Goal: Check status: Check status

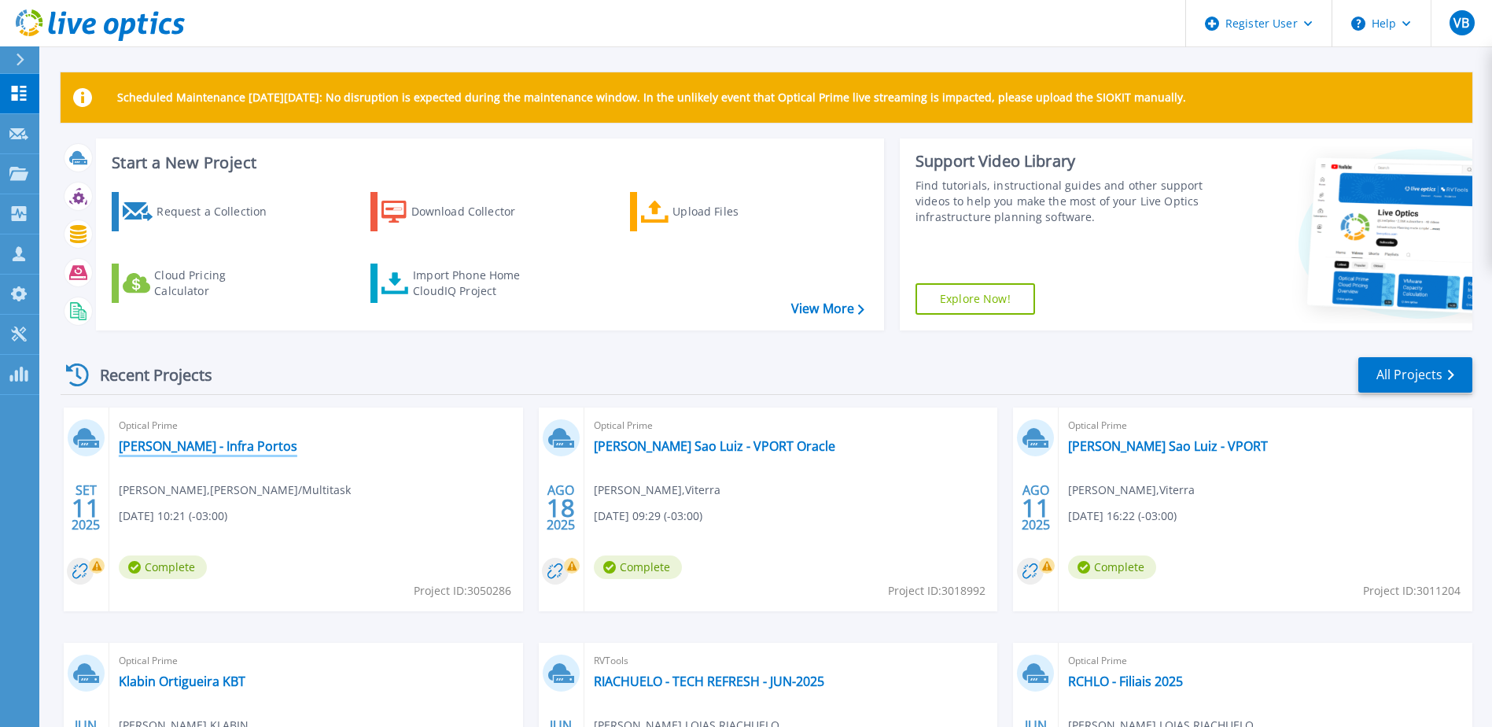
click at [162, 445] on link "[PERSON_NAME] - Infra Portos" at bounding box center [208, 446] width 179 height 16
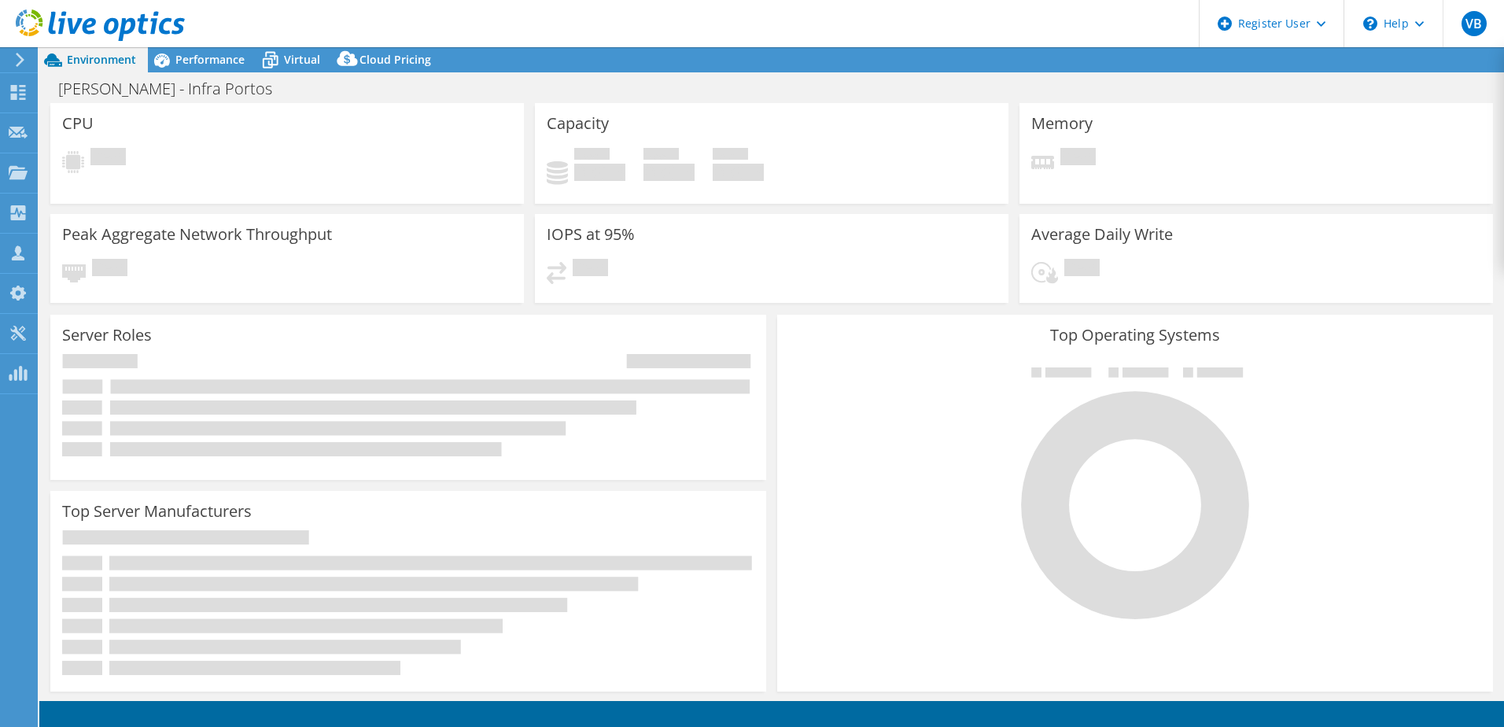
select select "USD"
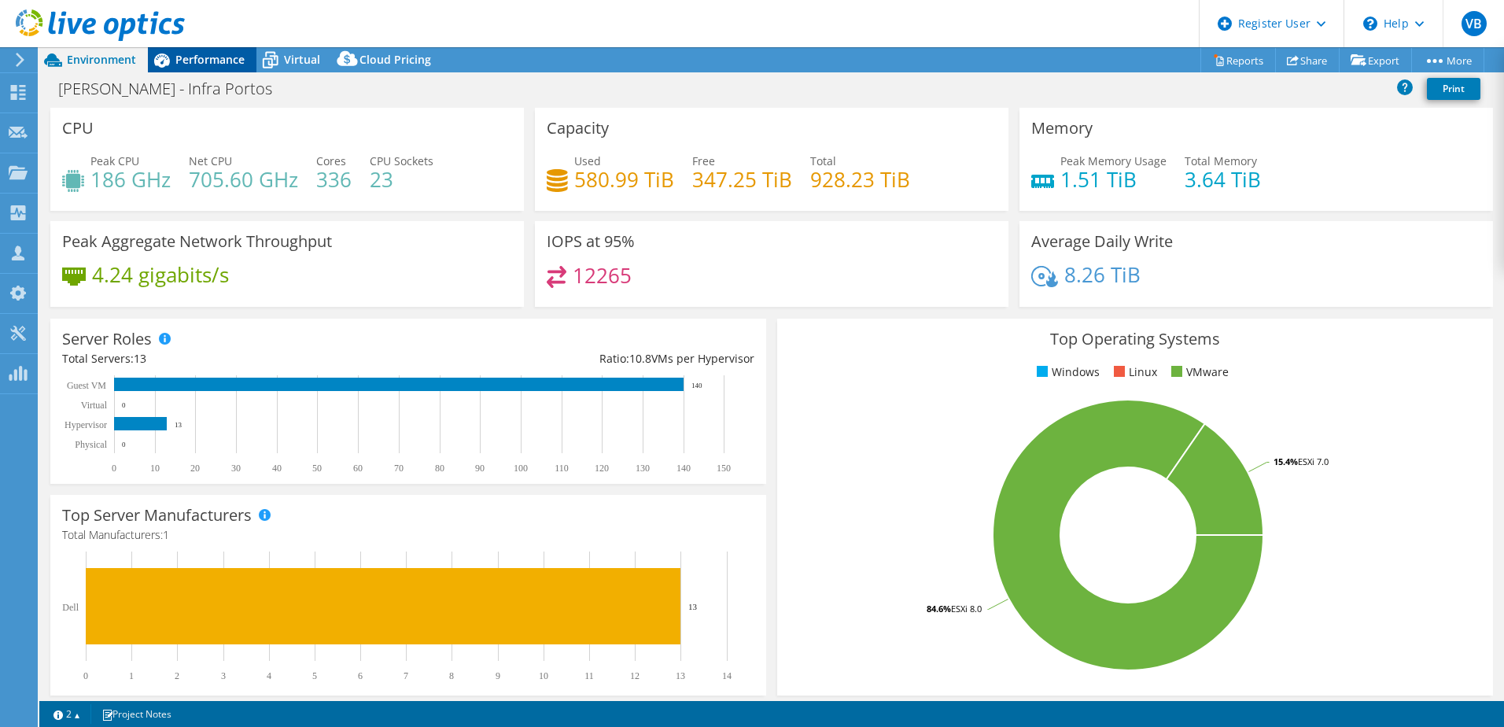
click at [193, 64] on span "Performance" at bounding box center [209, 59] width 69 height 15
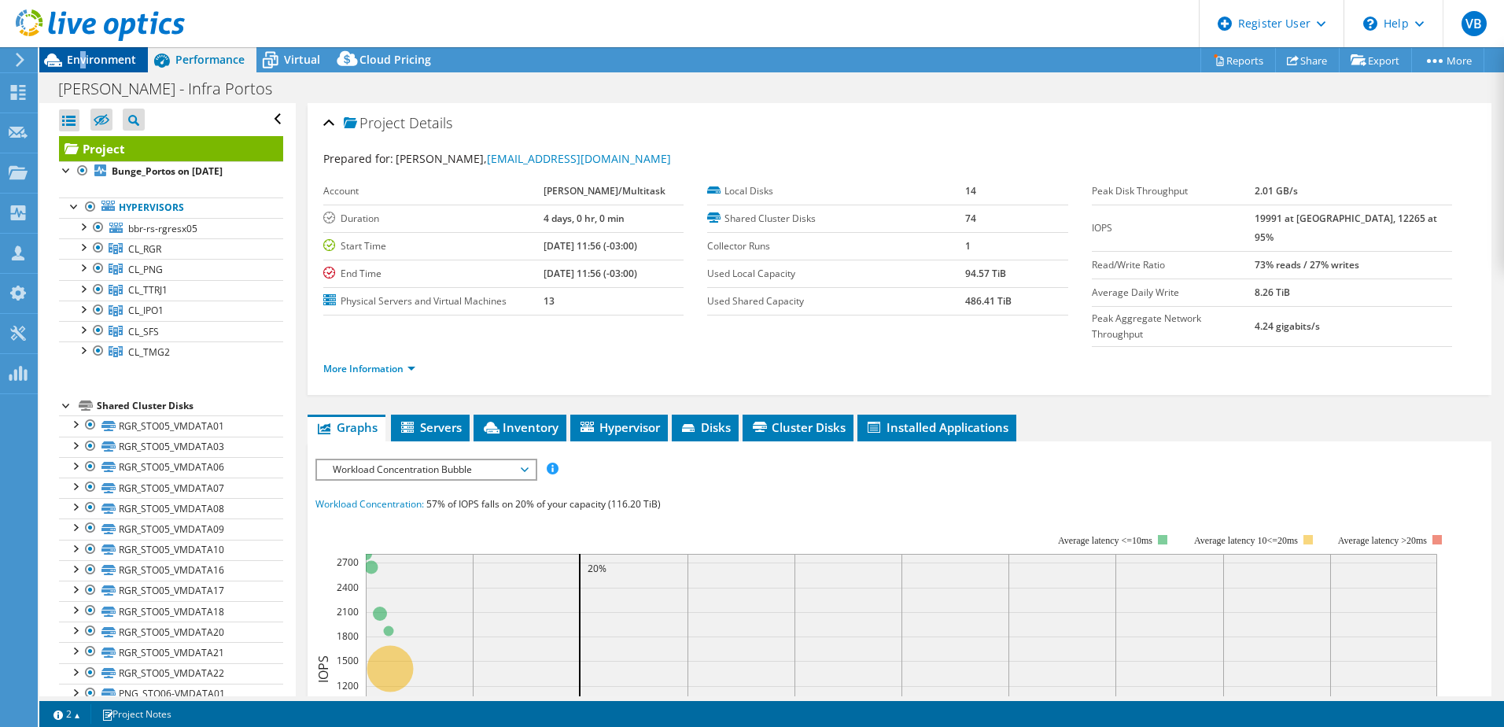
click at [83, 65] on span "Environment" at bounding box center [101, 59] width 69 height 15
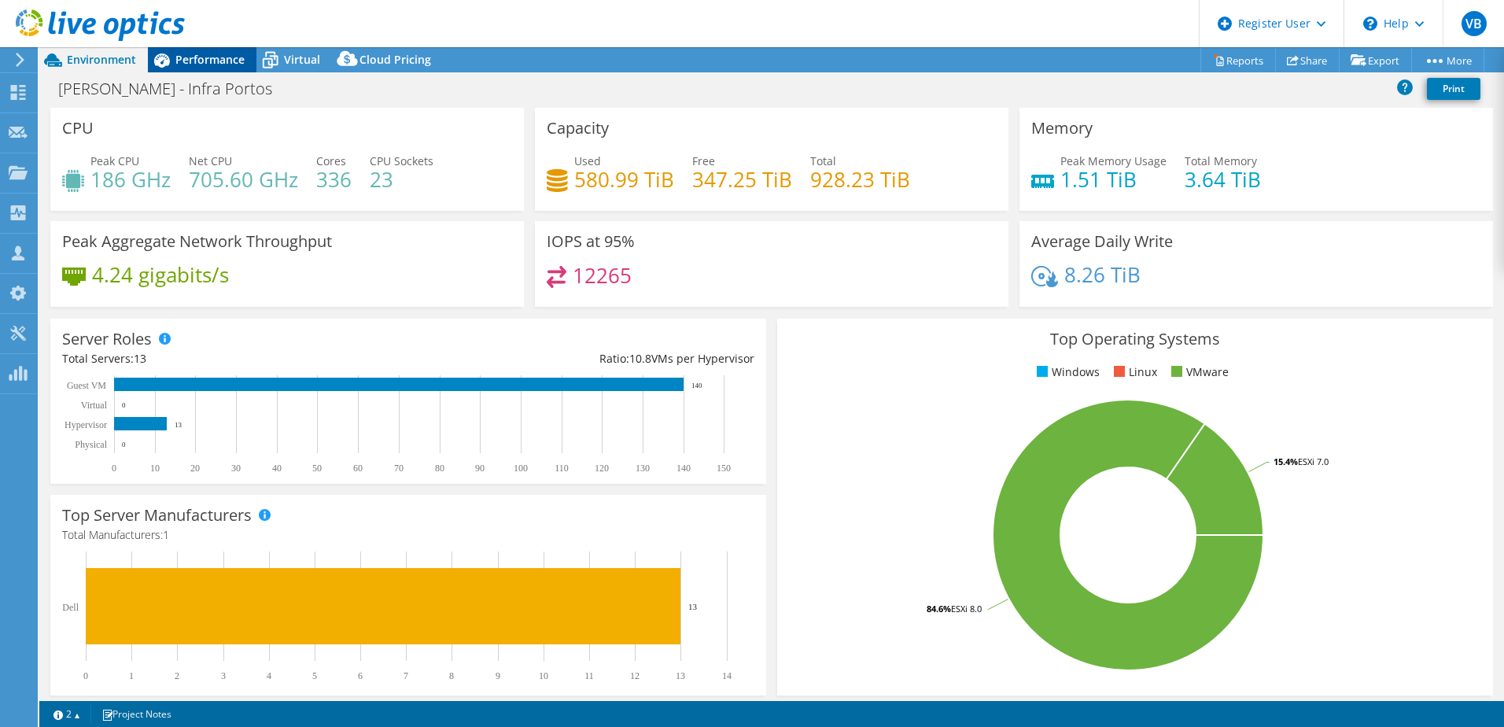
click at [211, 58] on span "Performance" at bounding box center [209, 59] width 69 height 15
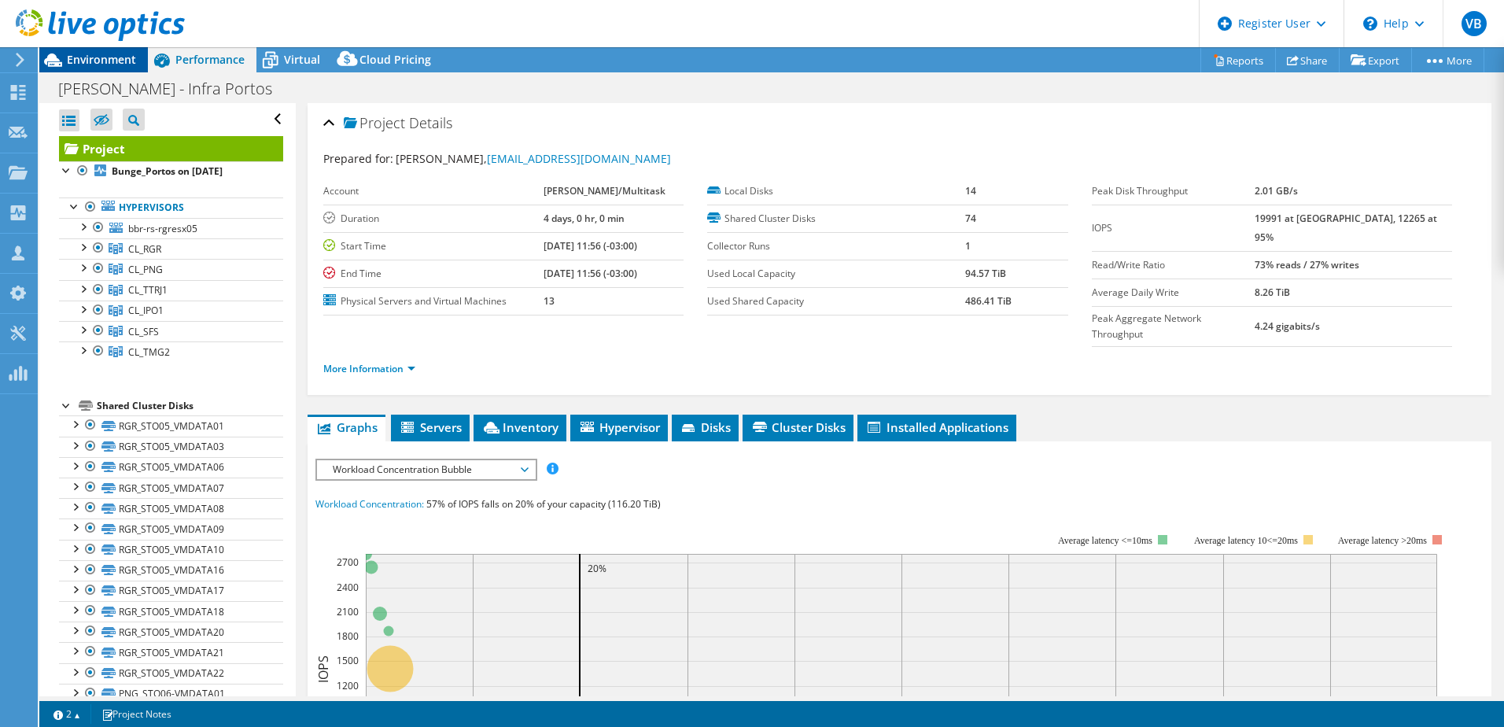
click at [107, 60] on span "Environment" at bounding box center [101, 59] width 69 height 15
